Goal: Information Seeking & Learning: Learn about a topic

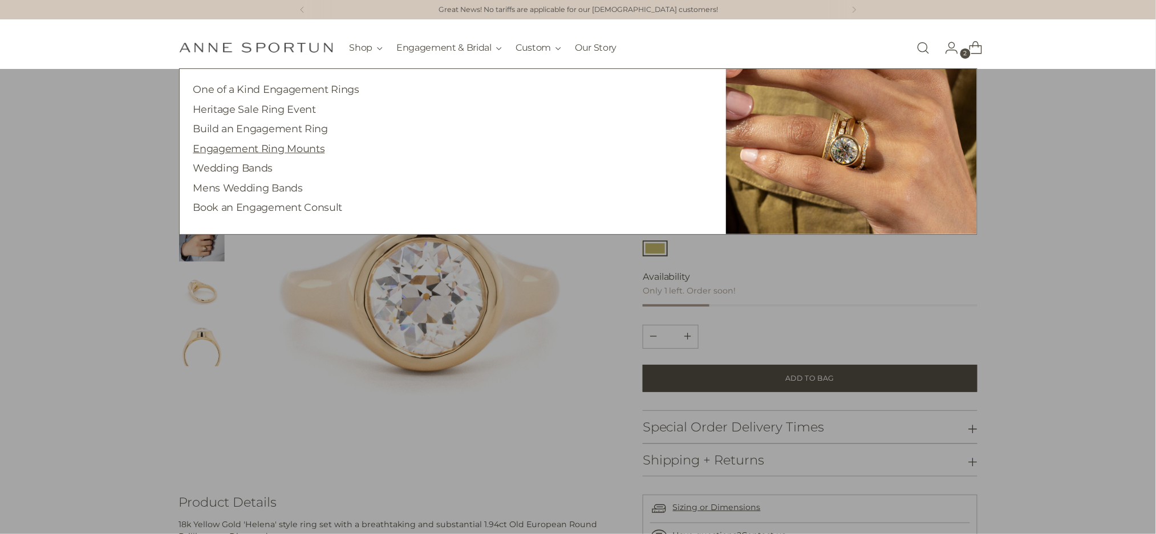
click at [283, 149] on link "Engagement Ring Mounts" at bounding box center [259, 149] width 132 height 12
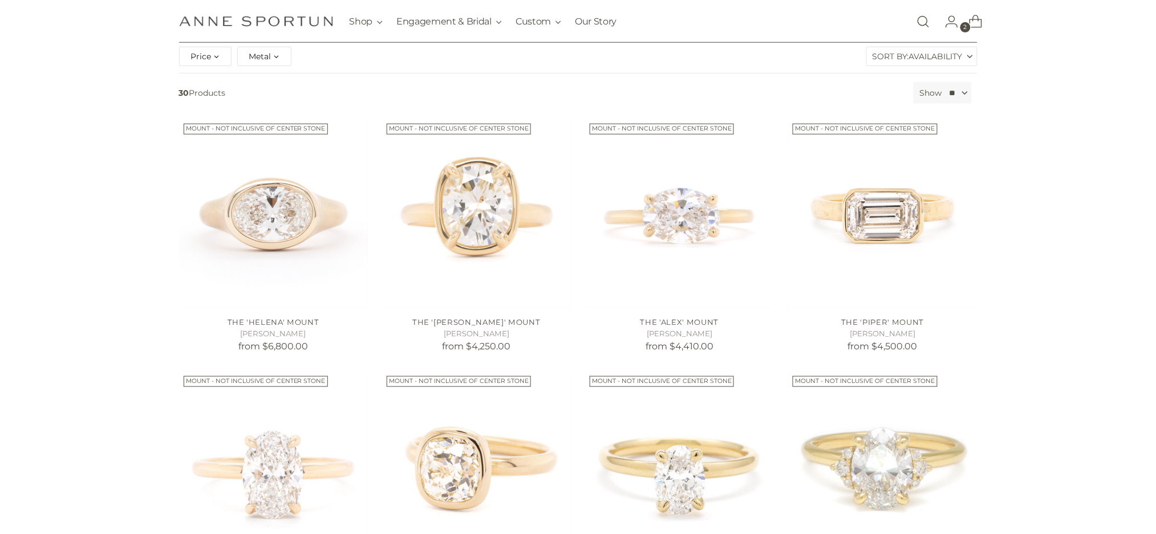
scroll to position [228, 0]
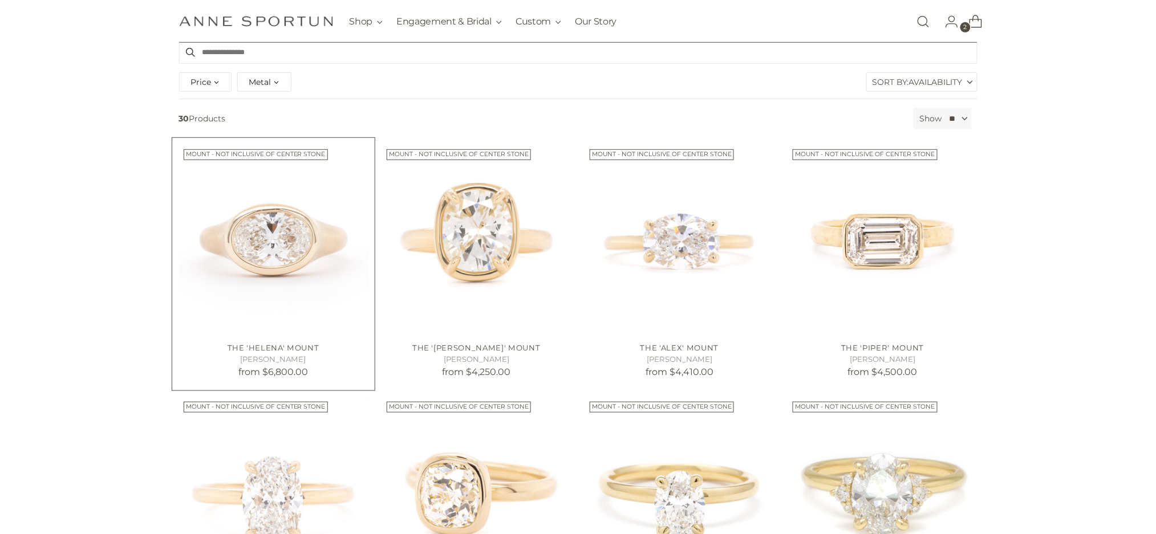
click at [0, 0] on img "The 'Helena' Mount" at bounding box center [0, 0] width 0 height 0
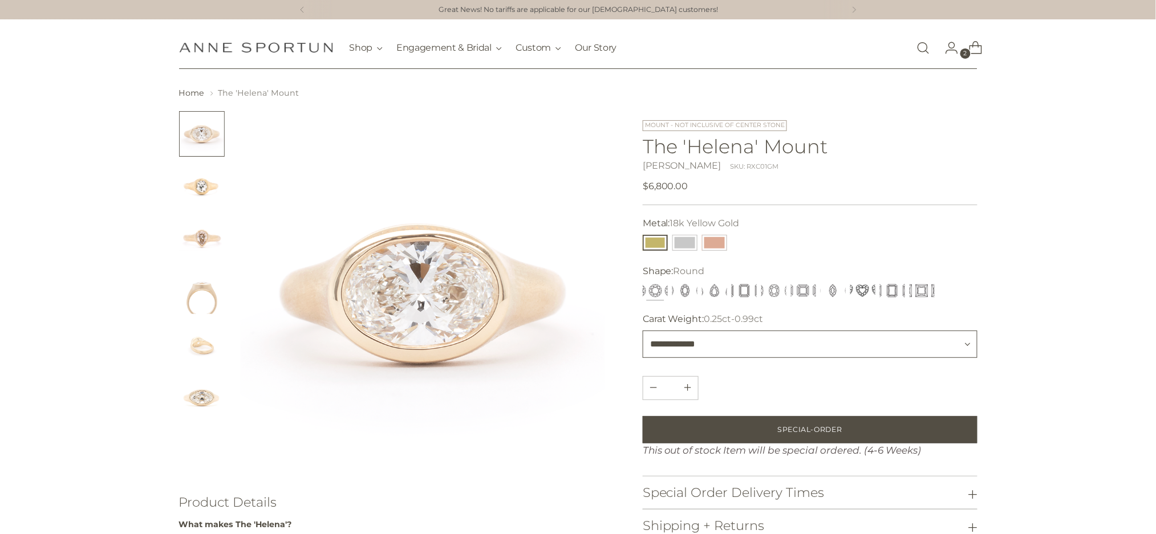
click at [668, 347] on select "**********" at bounding box center [810, 344] width 335 height 27
select select "**********"
click at [643, 331] on select "**********" at bounding box center [810, 344] width 335 height 27
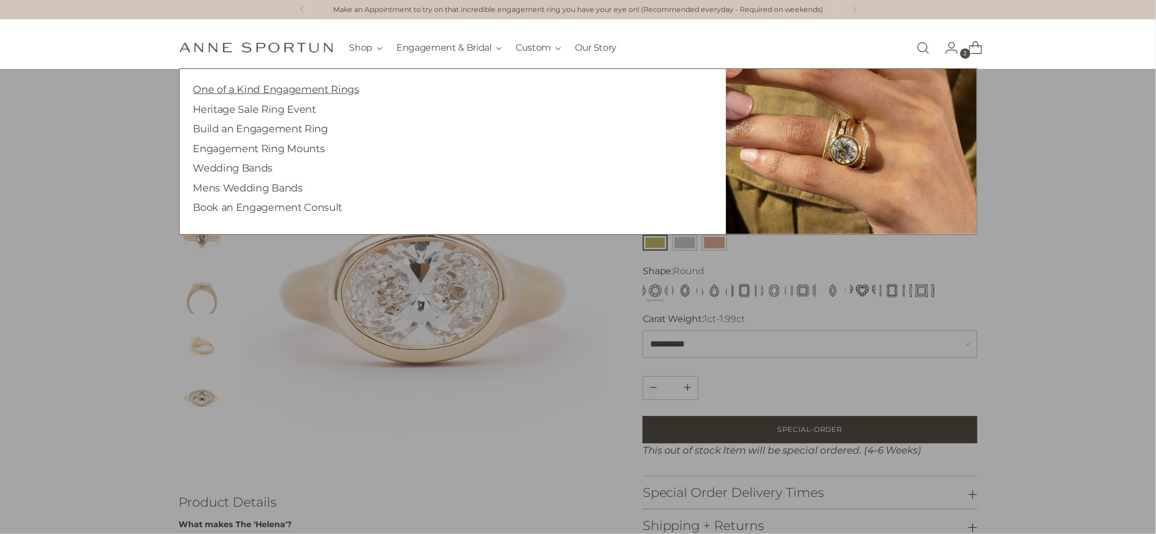
click at [316, 85] on link "One of a Kind Engagement Rings" at bounding box center [276, 89] width 166 height 12
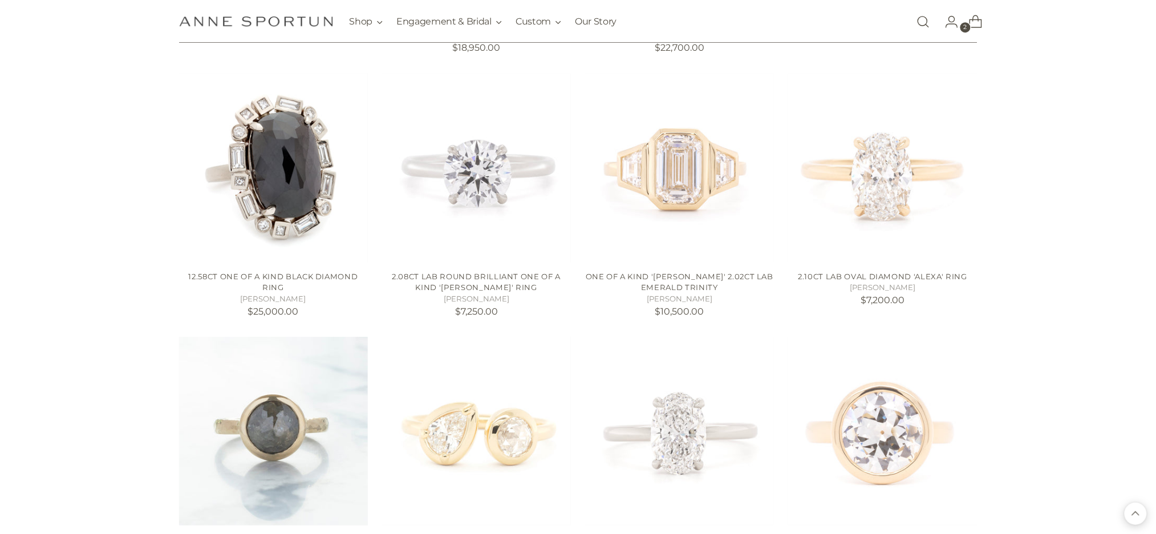
scroll to position [1292, 0]
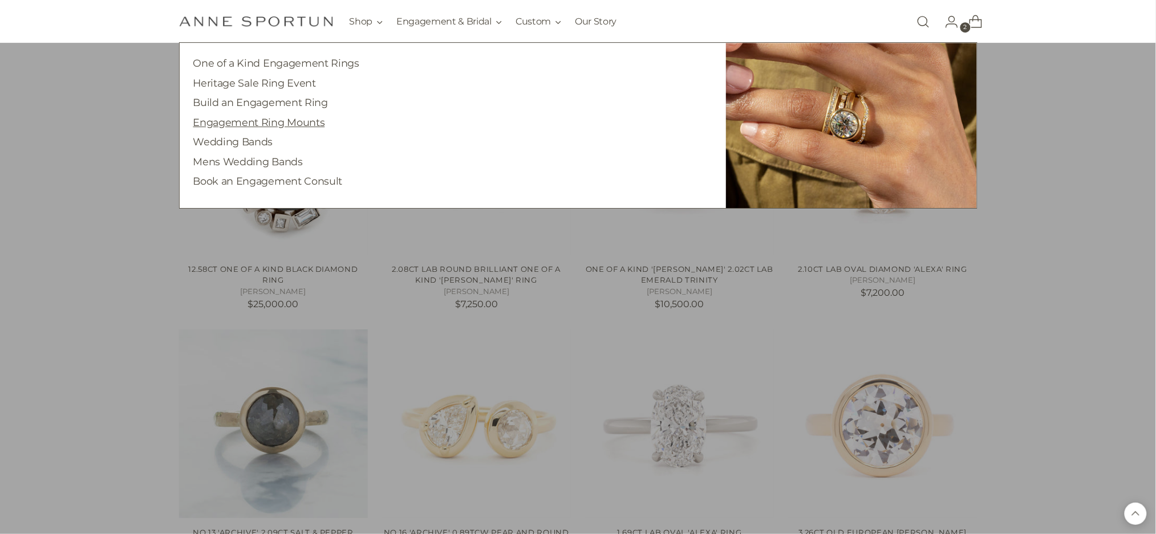
click at [302, 119] on link "Engagement Ring Mounts" at bounding box center [259, 122] width 132 height 12
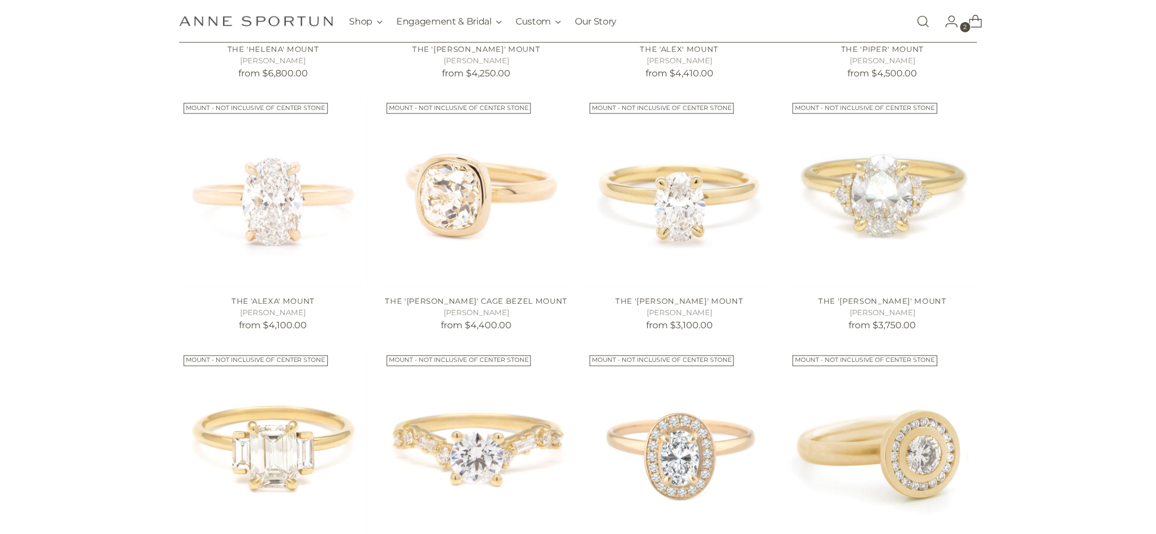
scroll to position [532, 0]
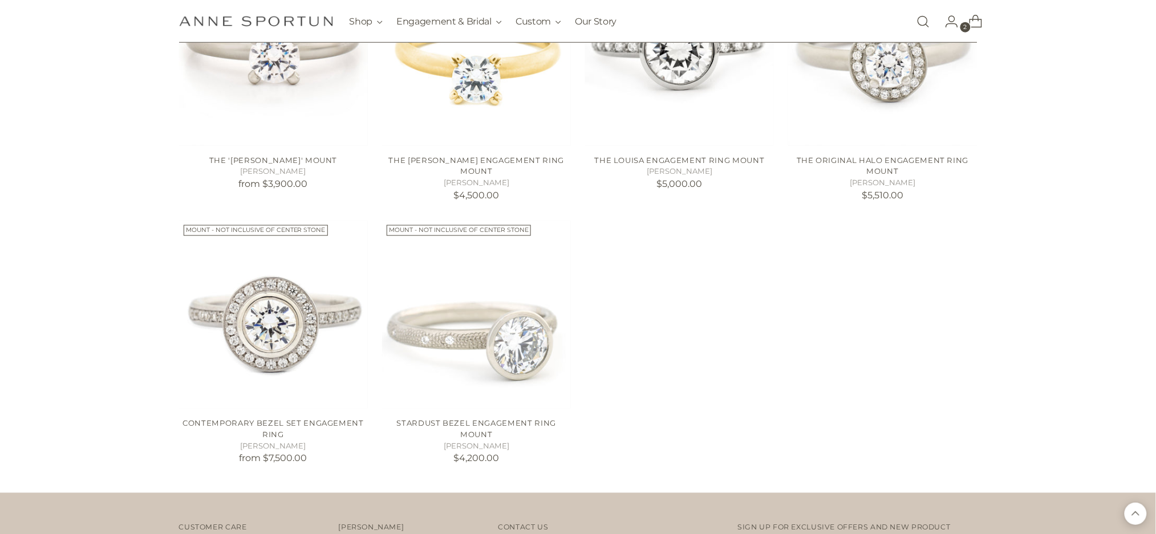
scroll to position [1977, 0]
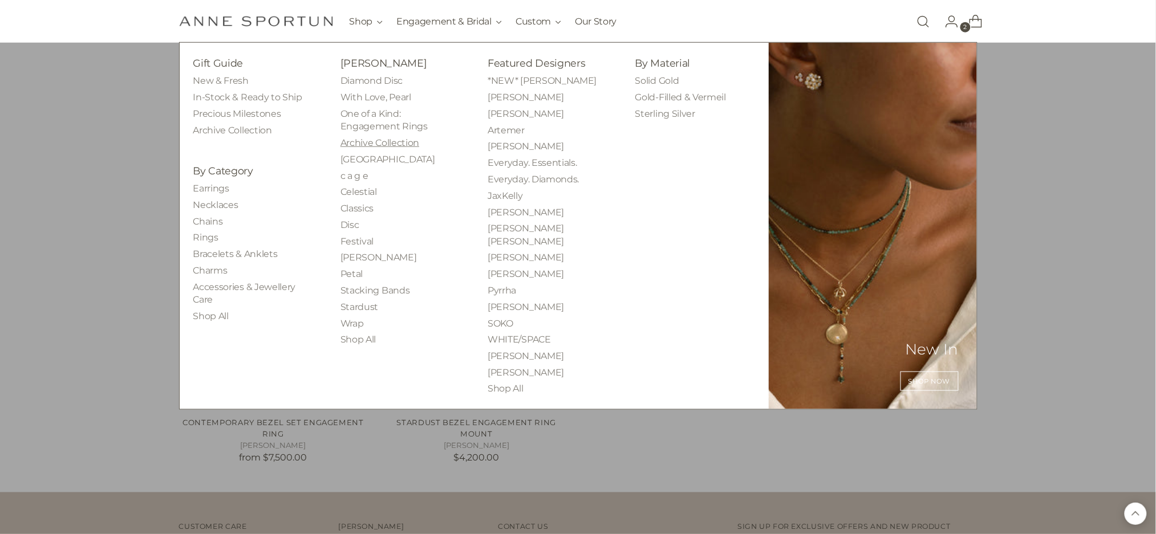
click at [369, 146] on link "Archive Collection" at bounding box center [379, 142] width 79 height 11
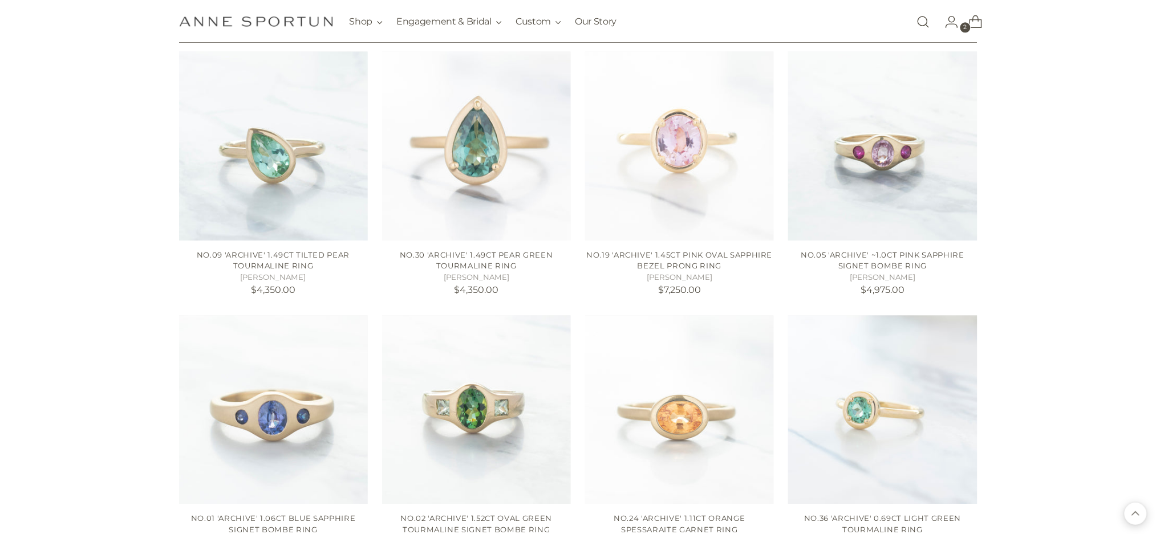
scroll to position [988, 0]
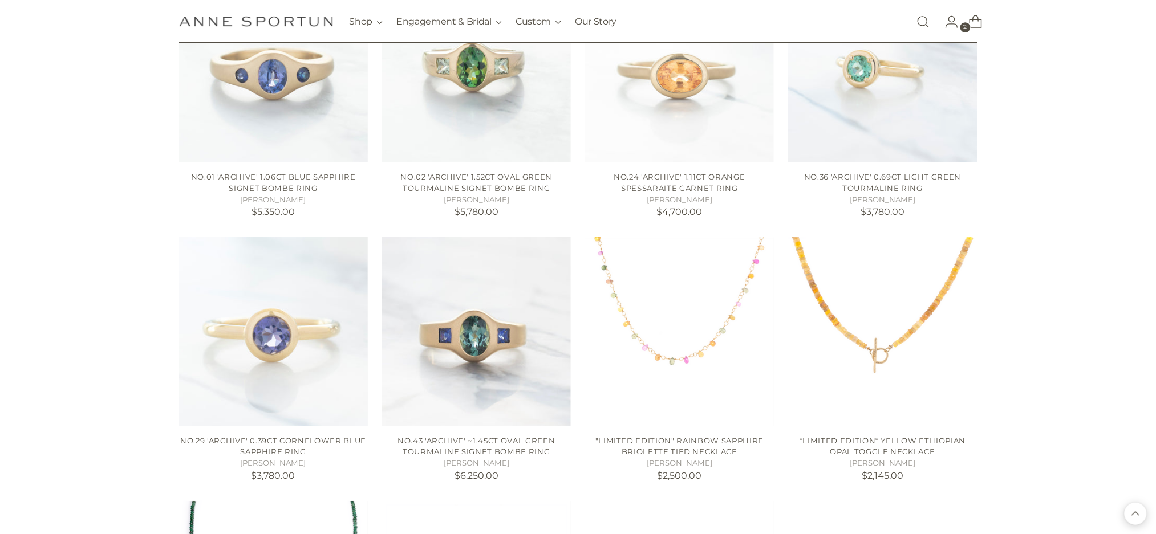
scroll to position [1369, 0]
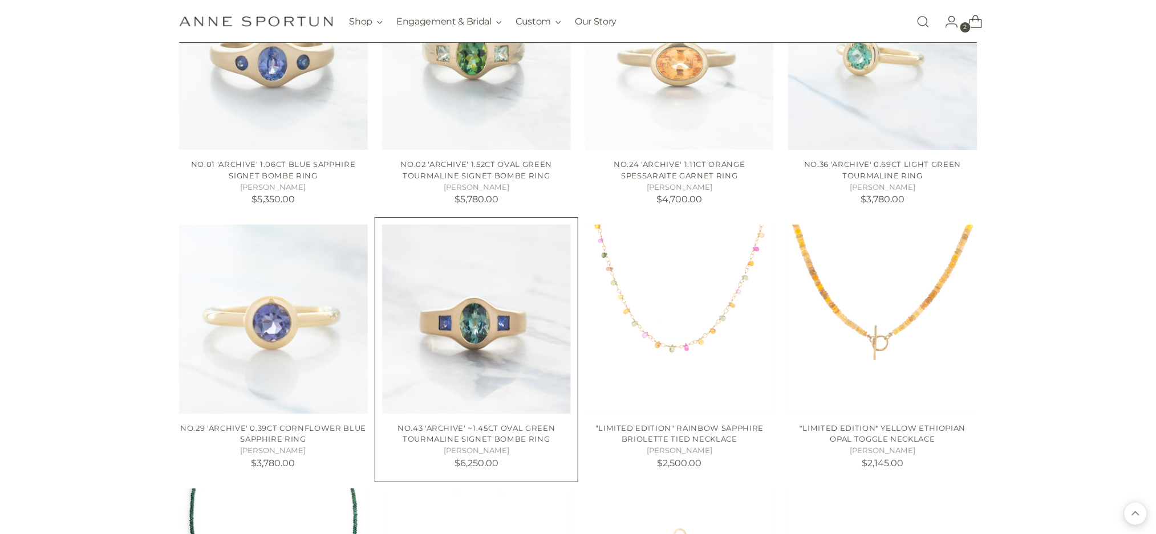
click at [0, 0] on img "No.43 'Archive' ~1.45ct Oval Green Tourmaline Signet Bombe Ring" at bounding box center [0, 0] width 0 height 0
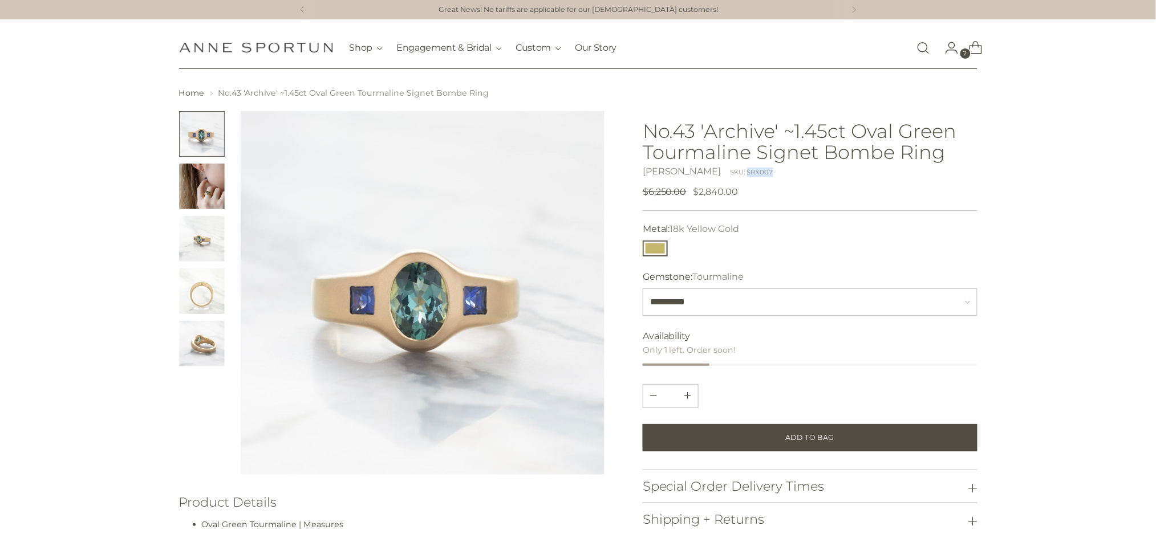
drag, startPoint x: 767, startPoint y: 173, endPoint x: 734, endPoint y: 177, distance: 32.7
click at [734, 177] on div "Anne Sportun SKU: SRX007" at bounding box center [810, 172] width 335 height 14
copy div "SRX007"
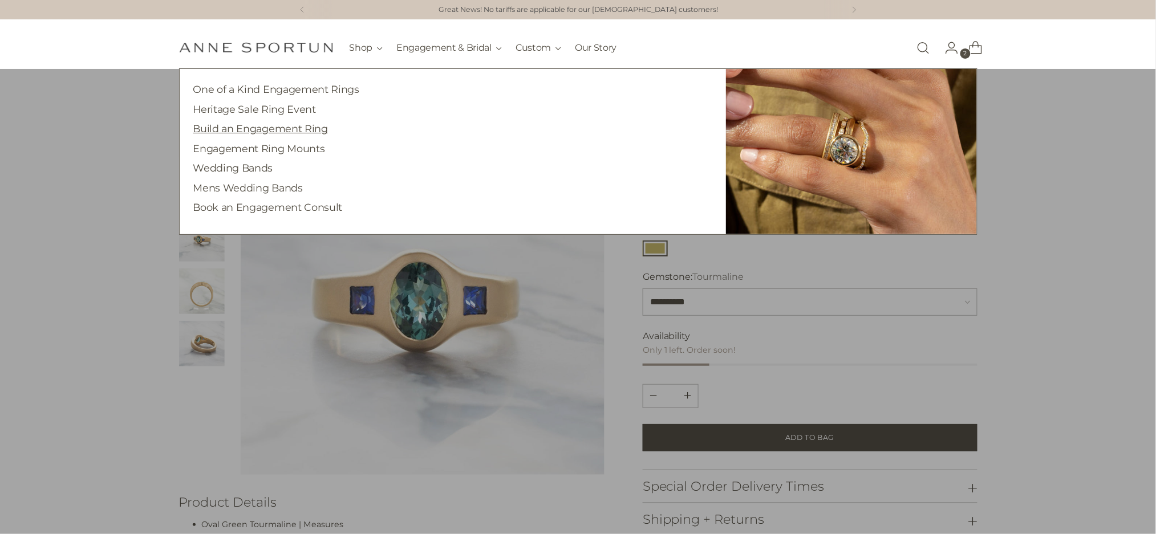
click at [304, 128] on link "Build an Engagement Ring" at bounding box center [260, 129] width 135 height 12
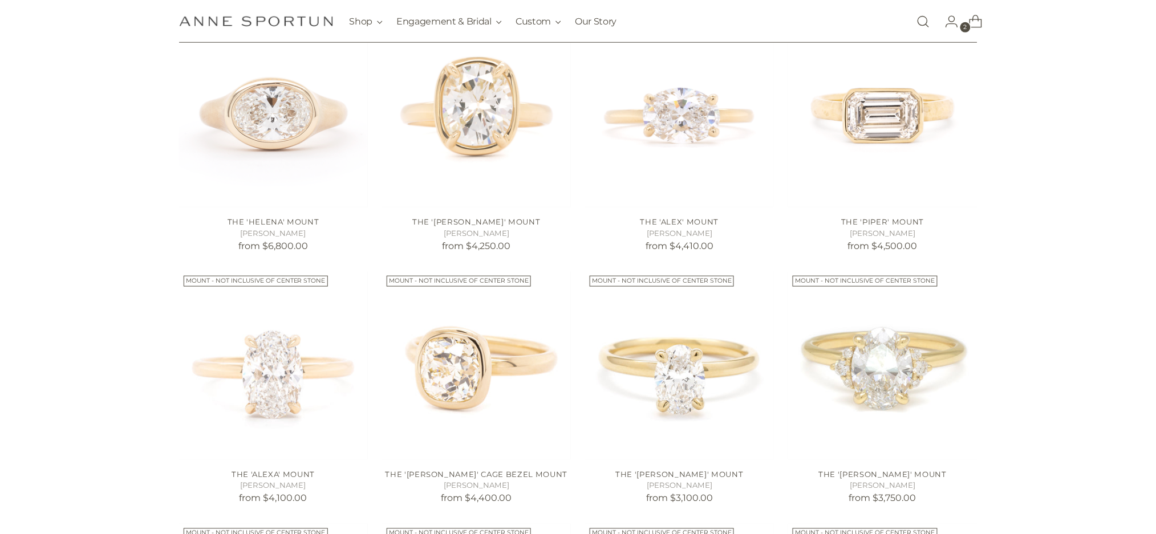
scroll to position [380, 0]
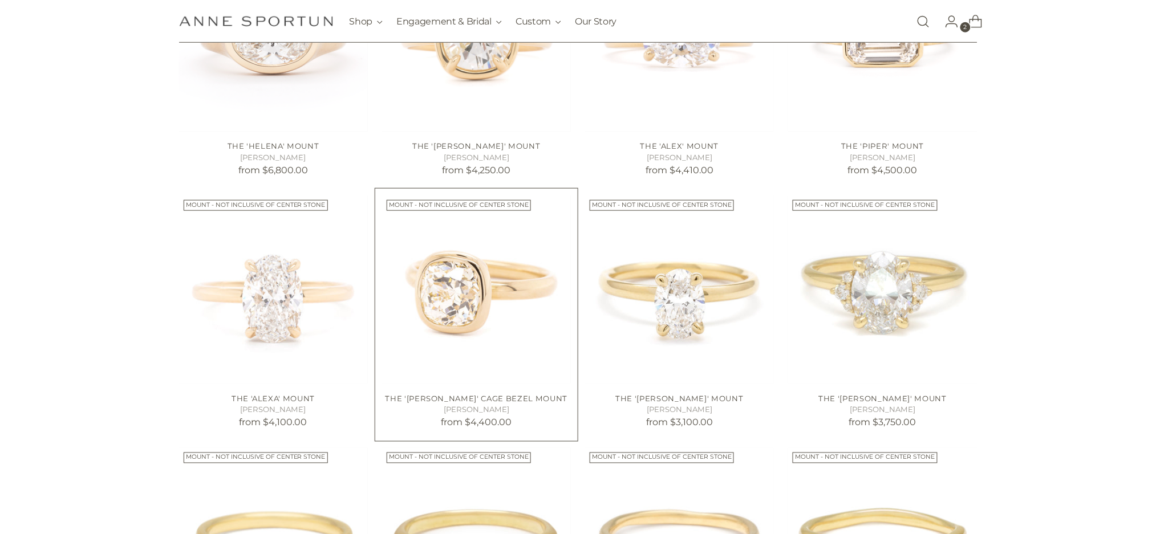
click at [0, 0] on img "The 'Anne' Cage Bezel Mount" at bounding box center [0, 0] width 0 height 0
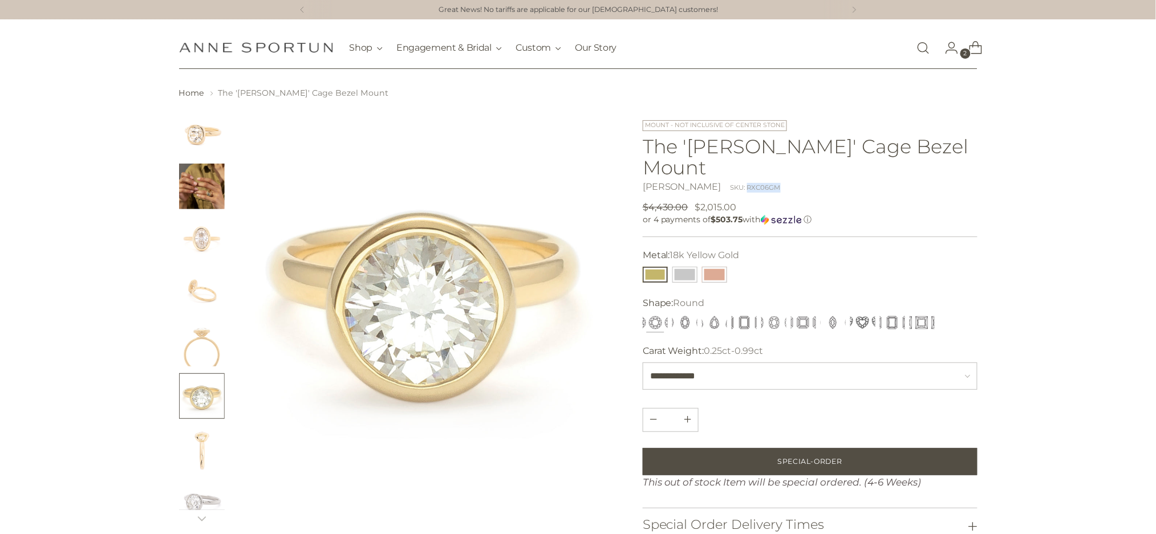
drag, startPoint x: 772, startPoint y: 167, endPoint x: 735, endPoint y: 171, distance: 37.3
click at [735, 180] on div "[PERSON_NAME] SKU: RXC06GM" at bounding box center [810, 187] width 335 height 14
copy div "RXC06GM"
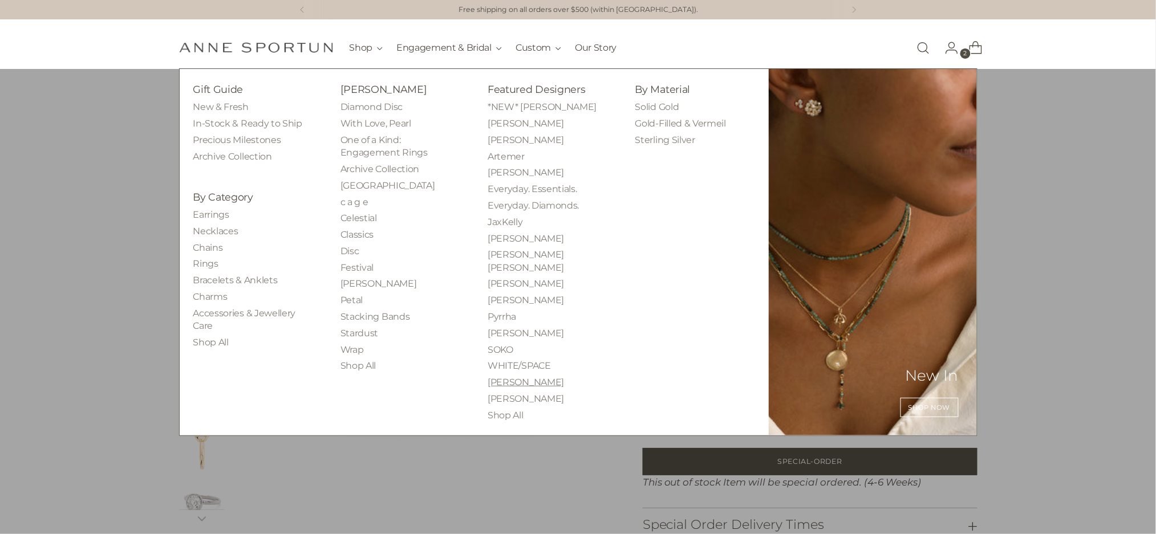
click at [505, 377] on link "[PERSON_NAME]" at bounding box center [526, 382] width 76 height 11
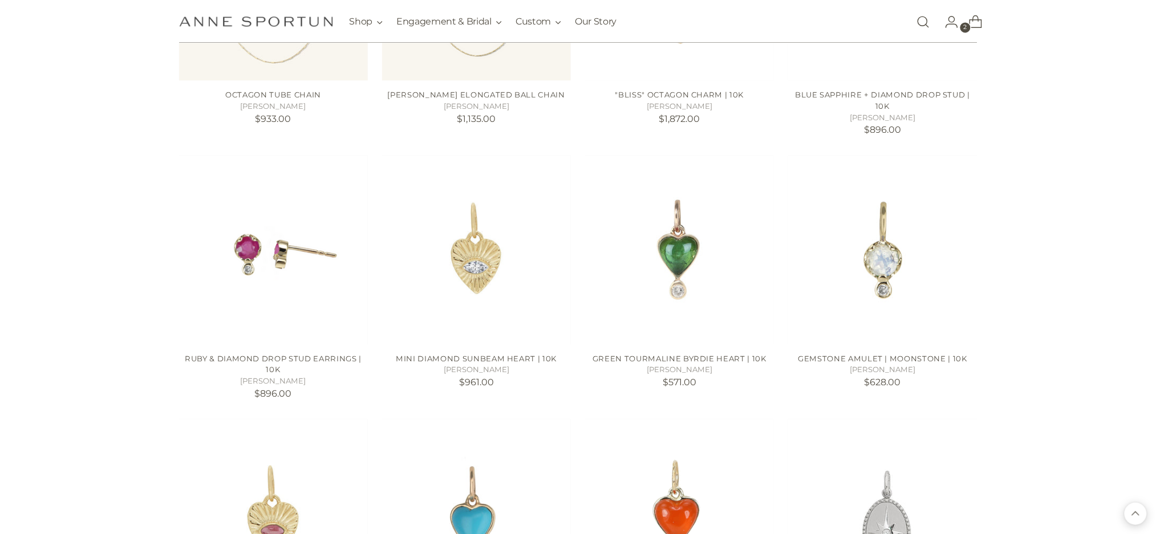
scroll to position [913, 0]
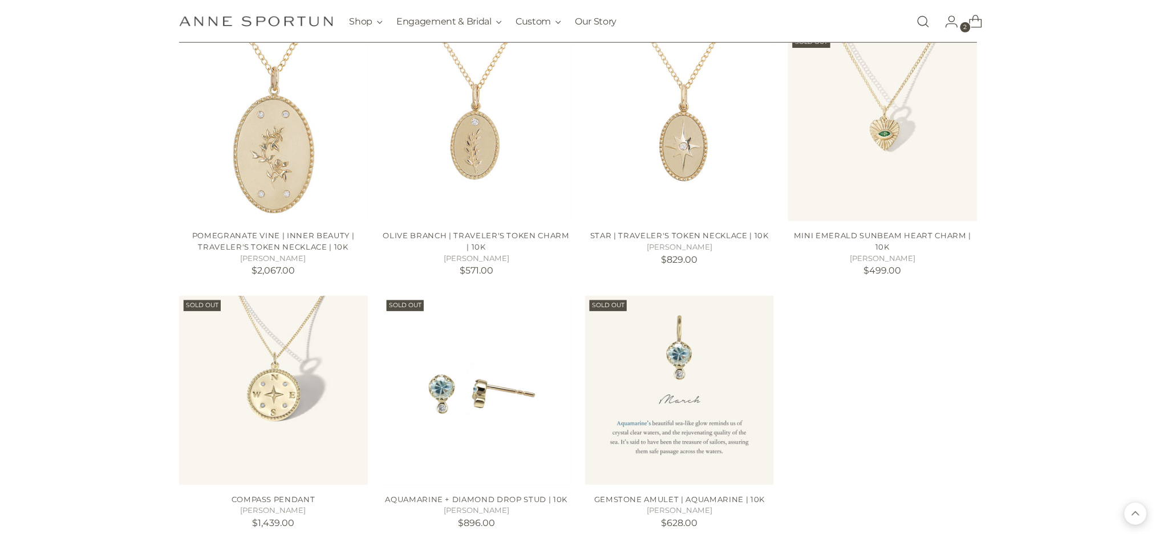
scroll to position [1977, 0]
